Goal: Navigation & Orientation: Find specific page/section

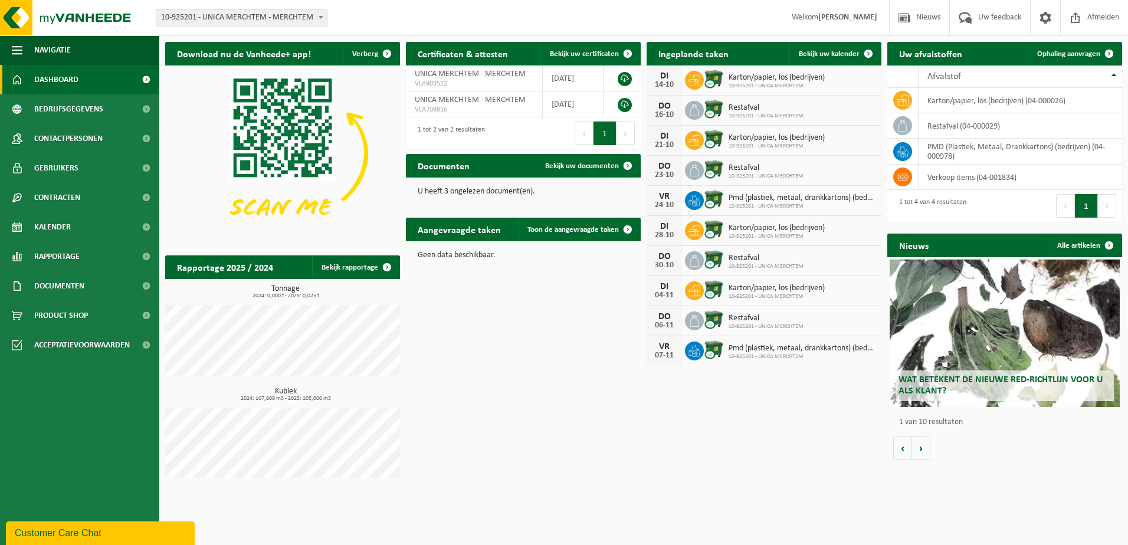
click at [598, 493] on html "Vestiging: 10-925201 - UNICA MERCHTEM - MERCHTEM 10-925201 - UNICA MERCHTEM - M…" at bounding box center [564, 272] width 1128 height 545
click at [103, 314] on link "Product Shop" at bounding box center [79, 315] width 159 height 29
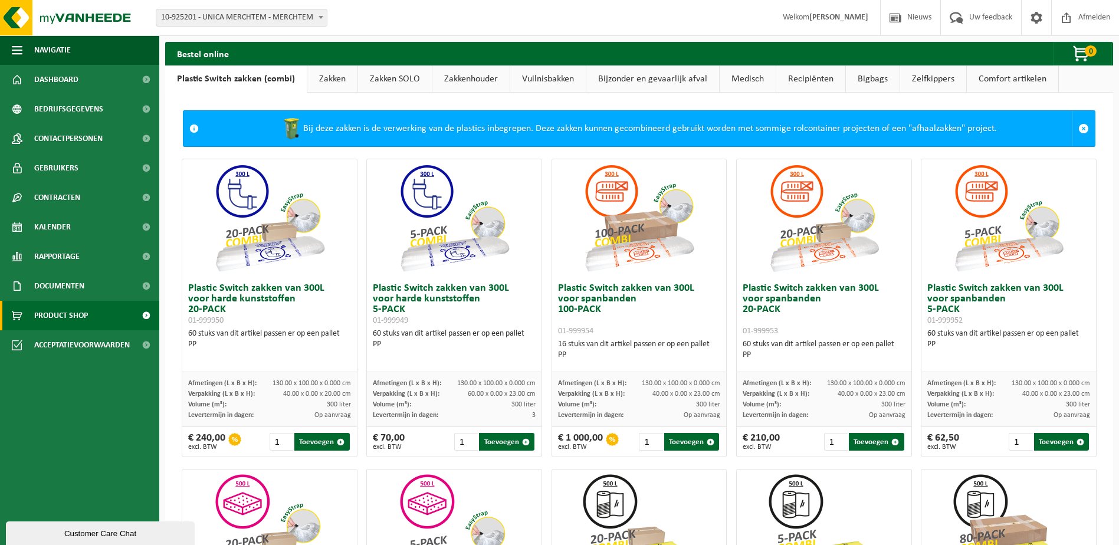
click at [646, 78] on link "Bijzonder en gevaarlijk afval" at bounding box center [652, 78] width 133 height 27
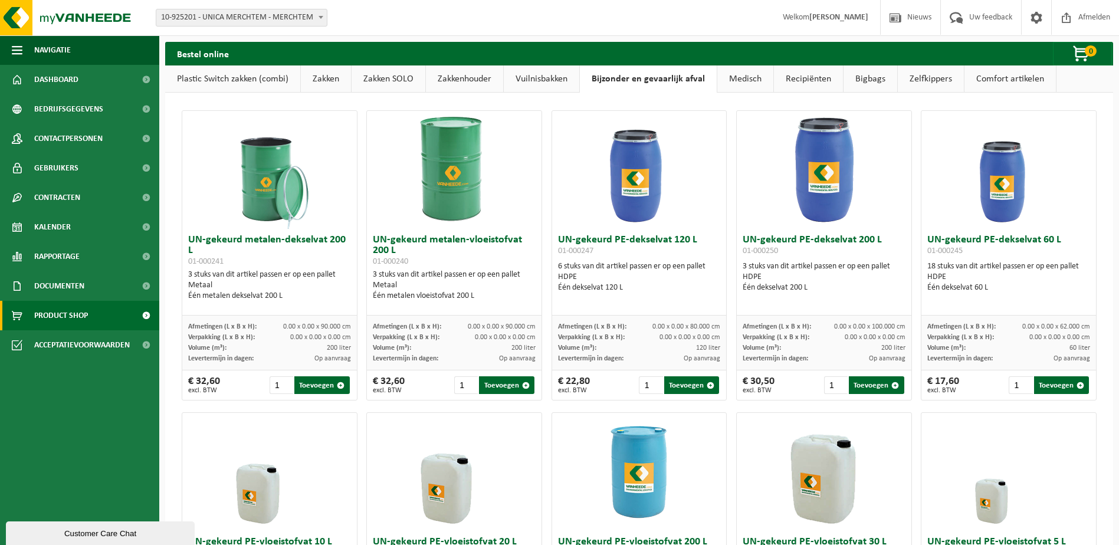
click at [564, 77] on link "Vuilnisbakken" at bounding box center [541, 78] width 75 height 27
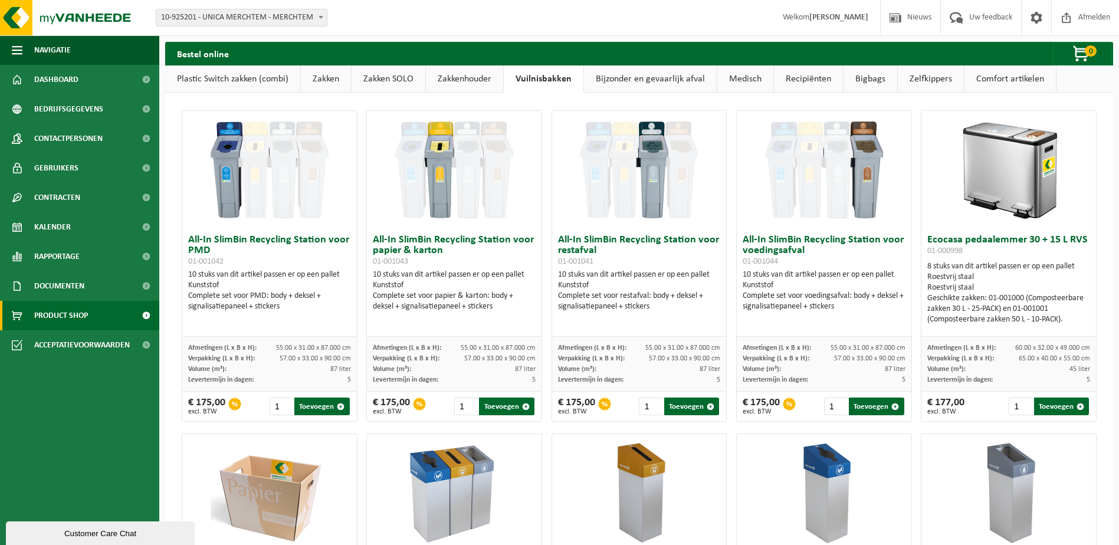
click at [1008, 77] on link "Comfort artikelen" at bounding box center [1009, 78] width 91 height 27
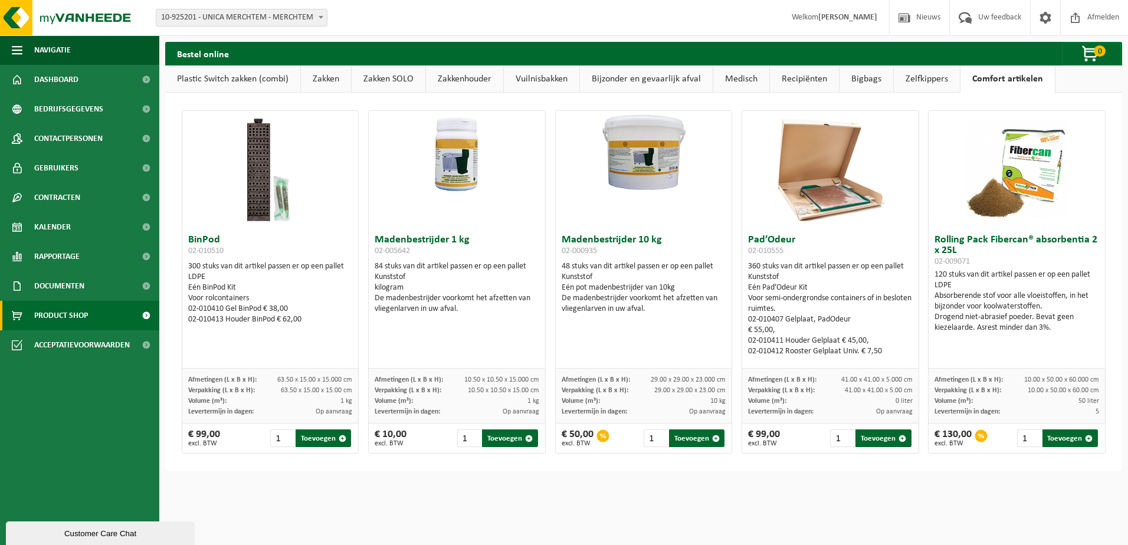
click at [924, 74] on link "Zelfkippers" at bounding box center [927, 78] width 66 height 27
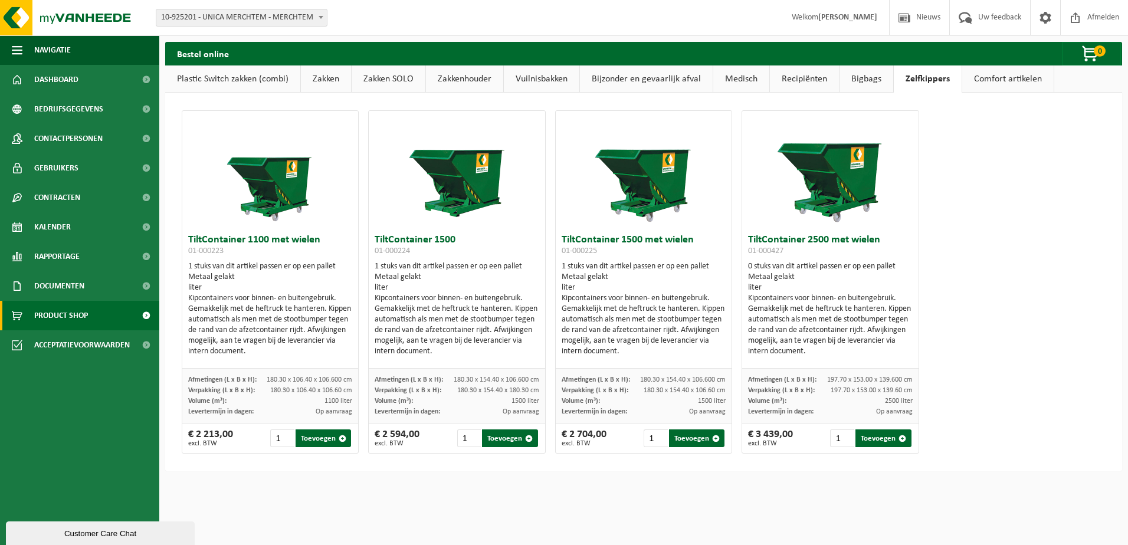
click at [861, 77] on link "Bigbags" at bounding box center [866, 78] width 54 height 27
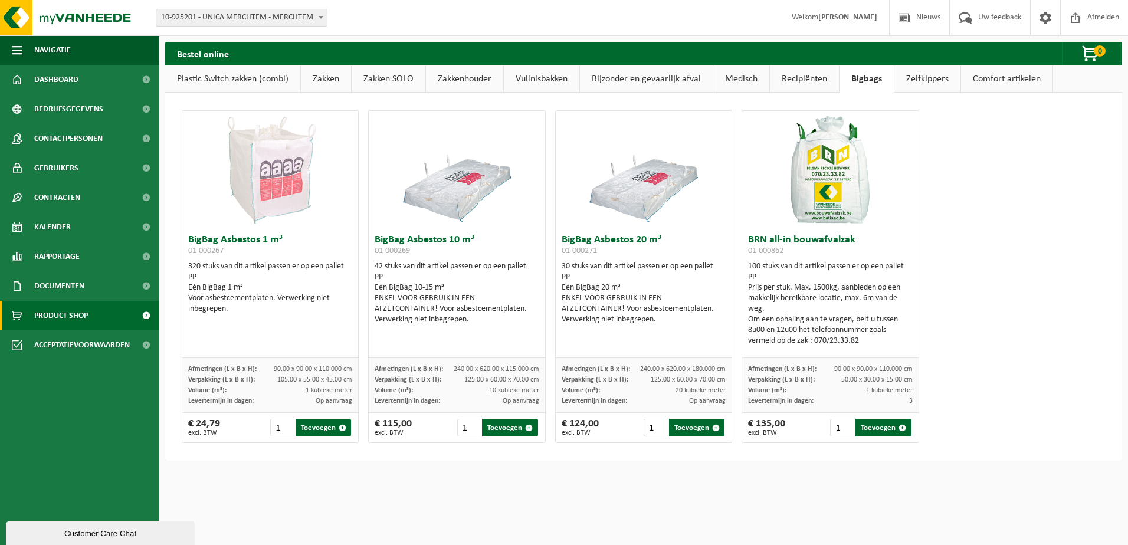
click at [812, 79] on link "Recipiënten" at bounding box center [804, 78] width 69 height 27
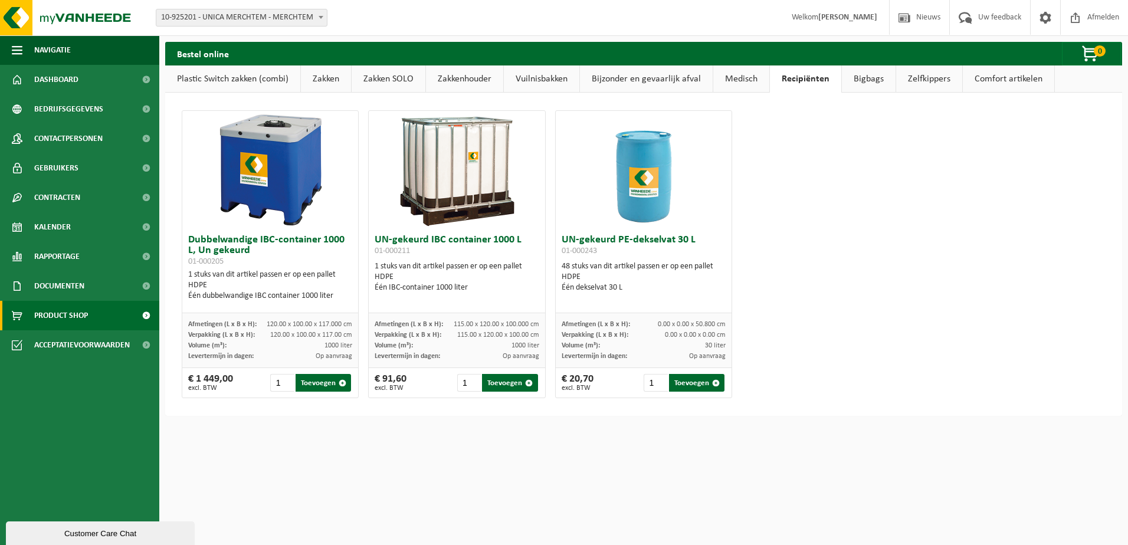
click at [745, 80] on link "Medisch" at bounding box center [741, 78] width 56 height 27
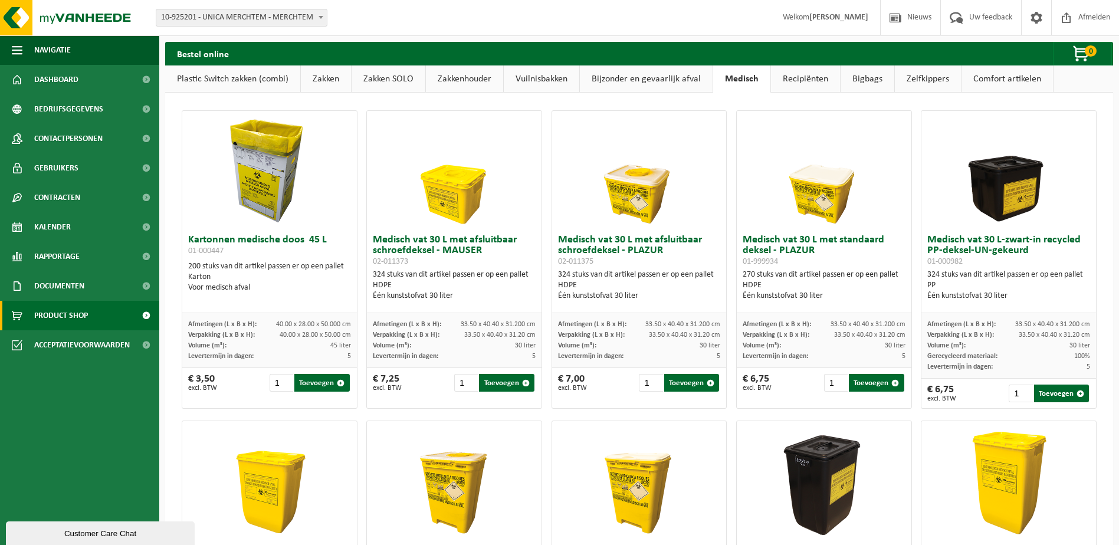
click at [522, 76] on link "Vuilnisbakken" at bounding box center [541, 78] width 75 height 27
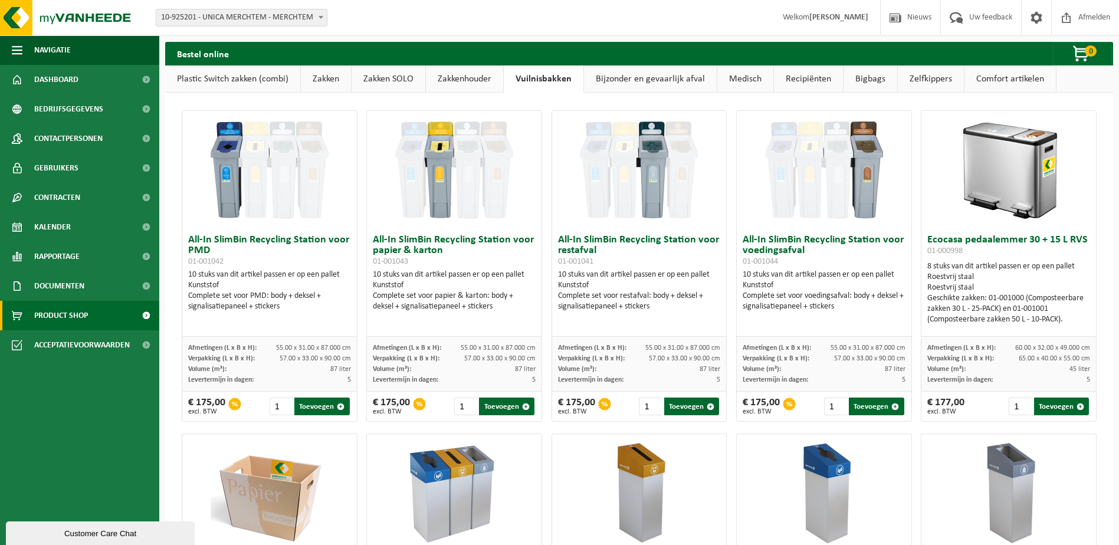
click at [469, 75] on link "Zakkenhouder" at bounding box center [464, 78] width 77 height 27
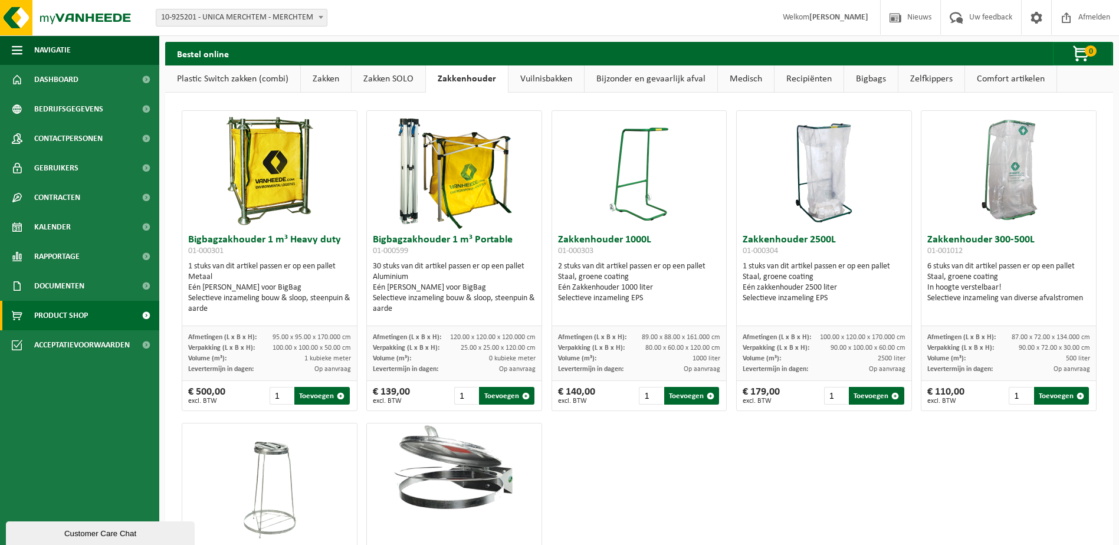
click at [252, 83] on link "Plastic Switch zakken (combi)" at bounding box center [232, 78] width 135 height 27
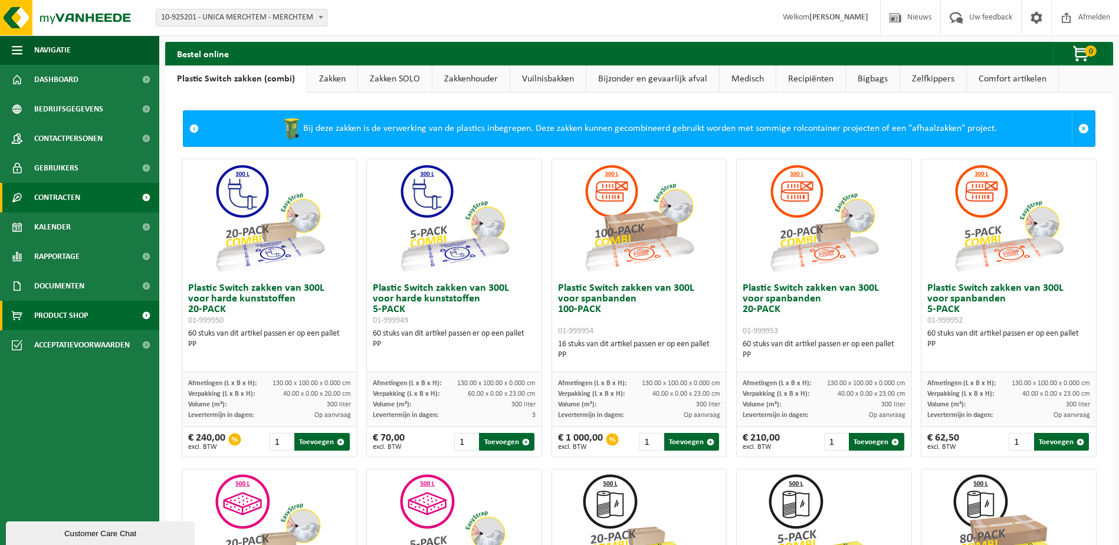
click at [50, 202] on span "Contracten" at bounding box center [57, 197] width 46 height 29
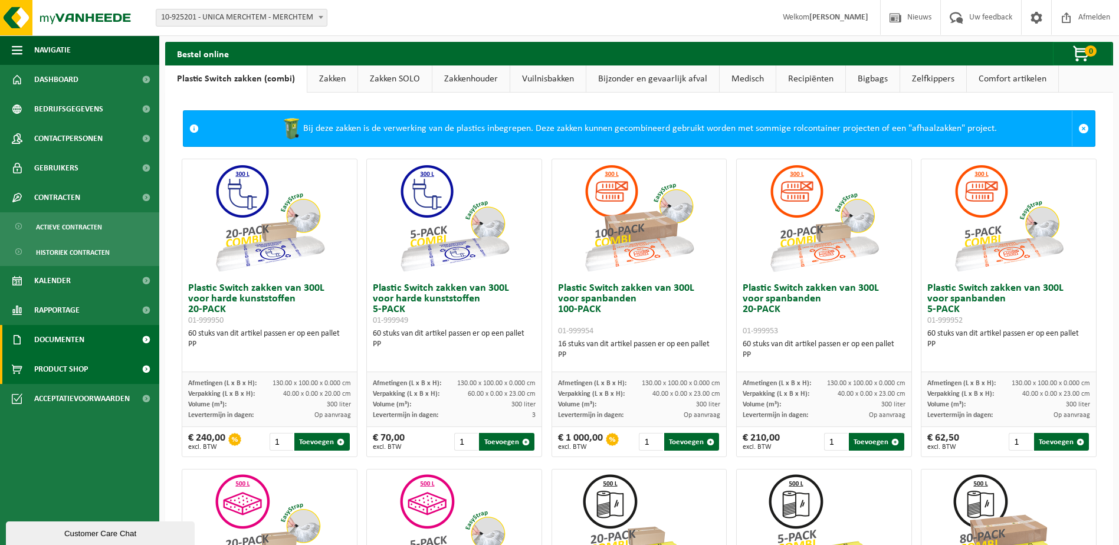
click at [44, 339] on span "Documenten" at bounding box center [59, 339] width 50 height 29
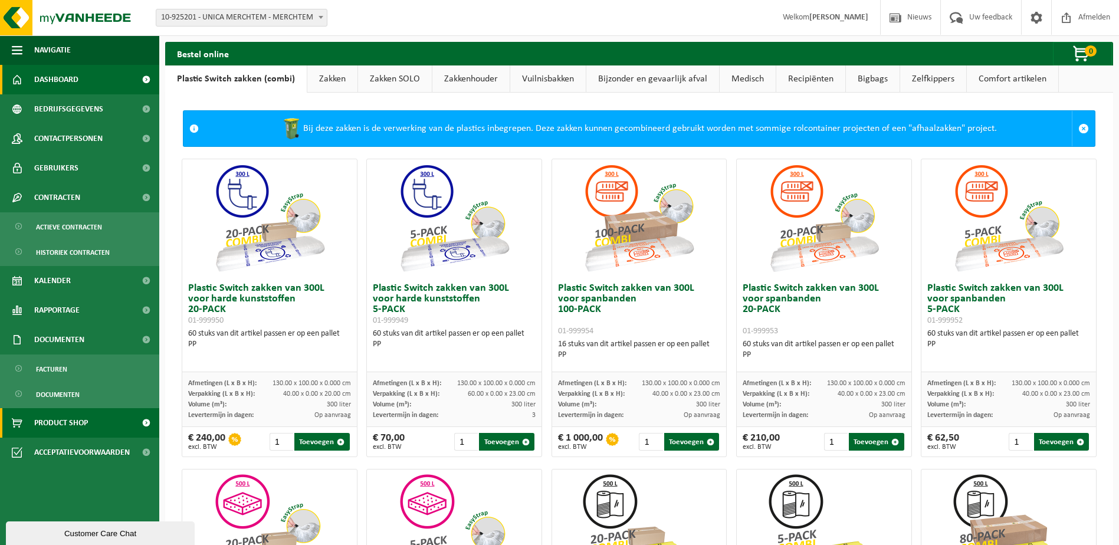
click at [66, 78] on span "Dashboard" at bounding box center [56, 79] width 44 height 29
